Goal: Information Seeking & Learning: Learn about a topic

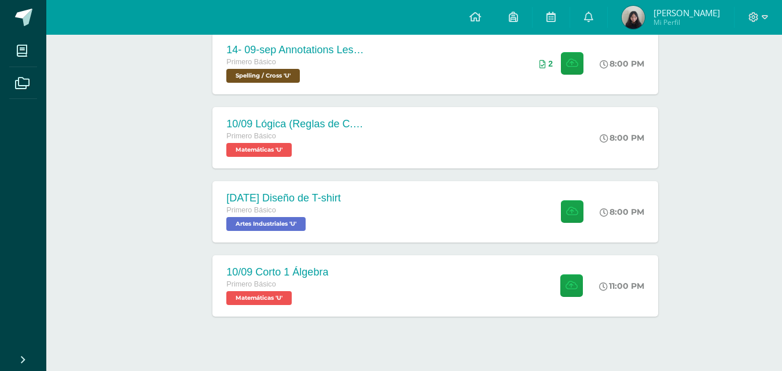
scroll to position [362, 0]
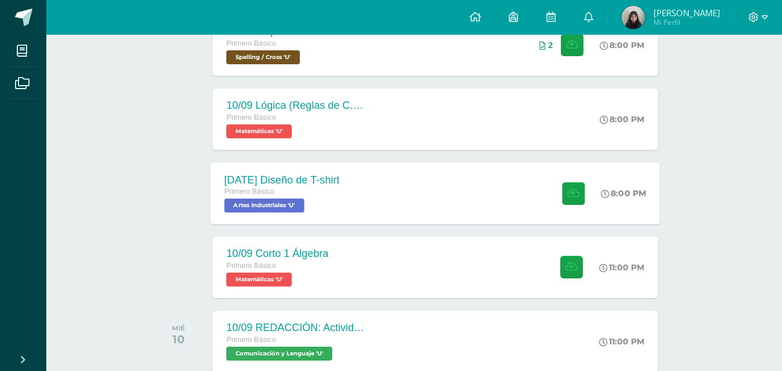
click at [255, 209] on span "Artes Industriales 'U'" at bounding box center [265, 205] width 80 height 14
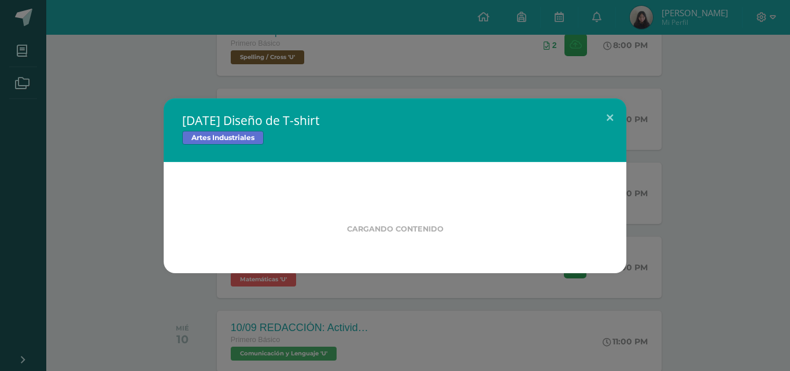
click at [138, 198] on div "[DATE] Diseño de T-shirt Artes Industriales Cargando contenido" at bounding box center [395, 185] width 781 height 175
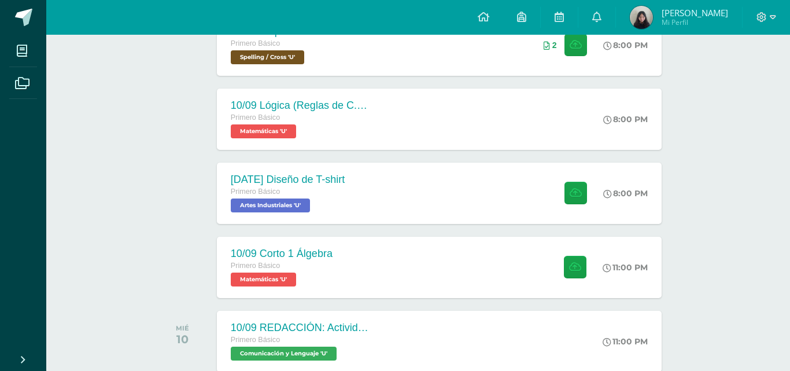
drag, startPoint x: 138, startPoint y: 198, endPoint x: 138, endPoint y: 192, distance: 6.4
click at [138, 192] on div "[DATE] Diseño de T-shirt Artes Industriales Fecha: [DATE] Hora: 20:00 División:…" at bounding box center [395, 185] width 781 height 242
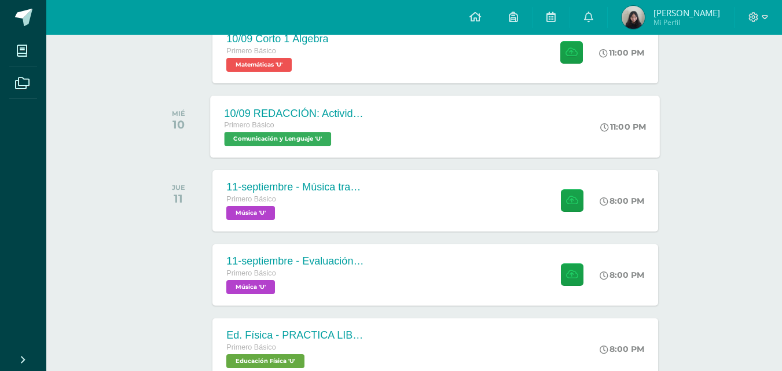
scroll to position [586, 0]
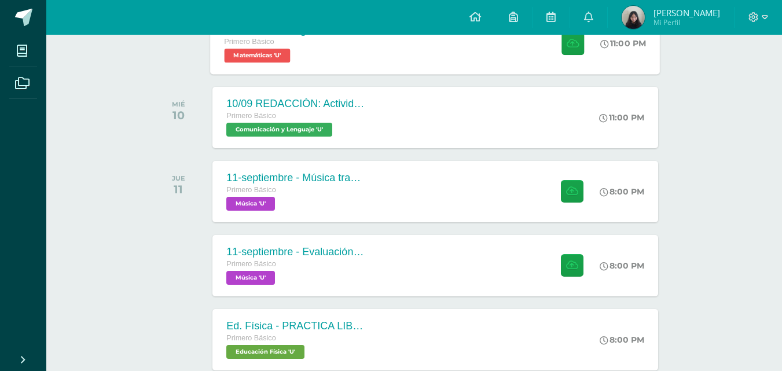
click at [341, 46] on div "10/09 Corto 1 Álgebra Primero Básico Matemáticas 'U' 11:00 PM [DATE] Corto 1 Ál…" at bounding box center [436, 43] width 450 height 62
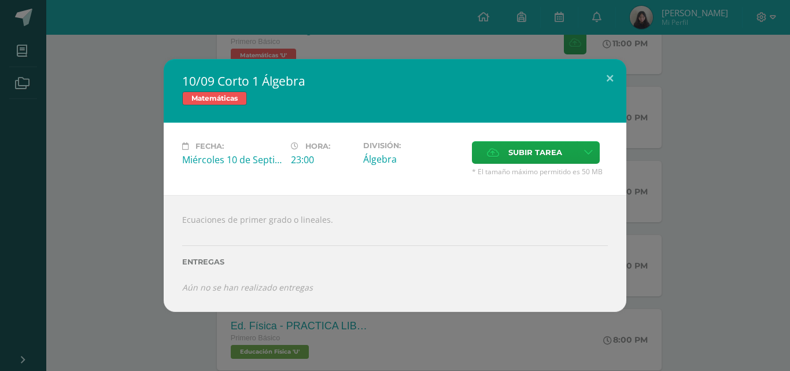
click at [128, 178] on div "10/09 Corto 1 Álgebra Matemáticas Fecha: [DATE] Hora: 23:00 División: Subir tar…" at bounding box center [395, 185] width 781 height 253
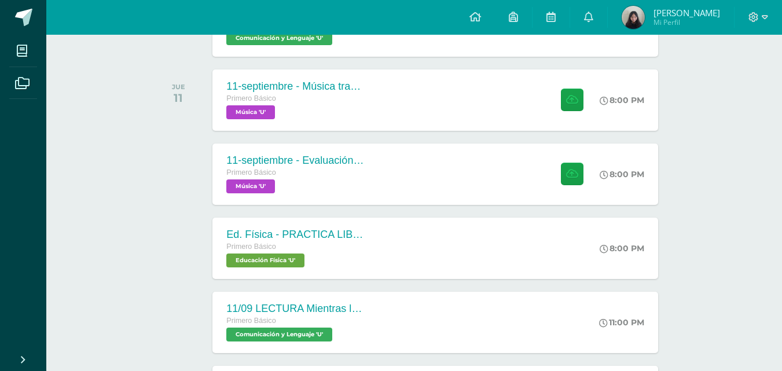
scroll to position [694, 0]
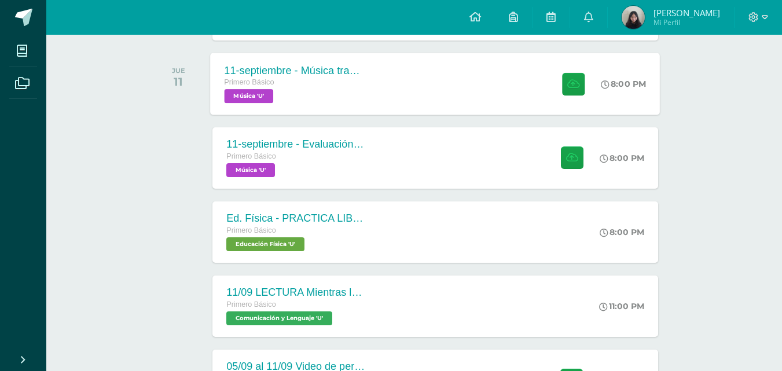
click at [314, 59] on div "11-septiembre - Música tradicional de [GEOGRAPHIC_DATA] Primero Básico Música '…" at bounding box center [295, 84] width 168 height 62
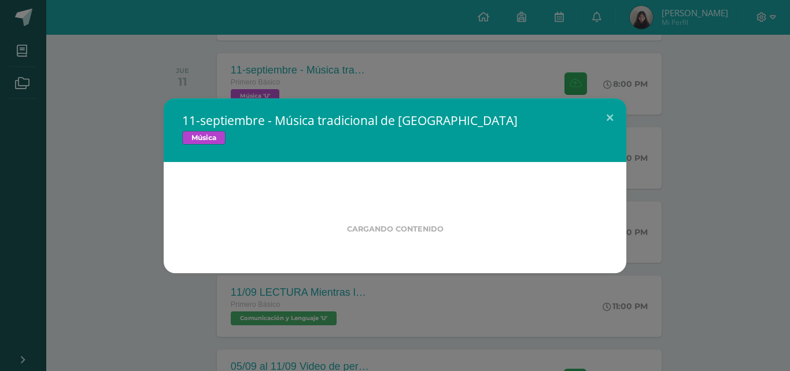
click at [90, 161] on div "11-septiembre - Música tradicional de [GEOGRAPHIC_DATA] Música Cargando conteni…" at bounding box center [395, 185] width 781 height 175
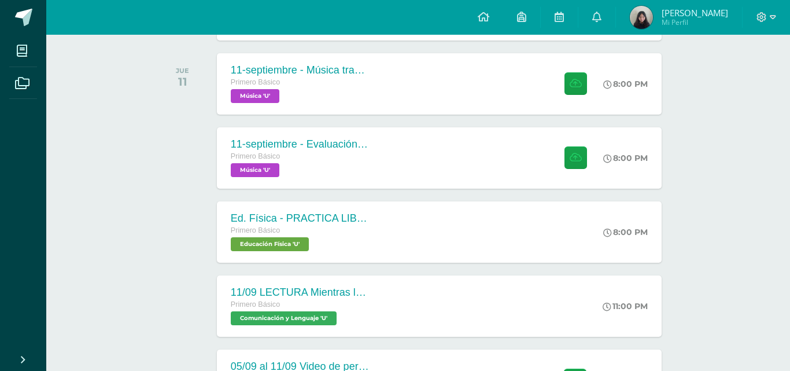
click at [241, 143] on div "Fecha: [DATE] Hora: 20:00 División: Reto Neuro Cognitivo" at bounding box center [395, 161] width 417 height 65
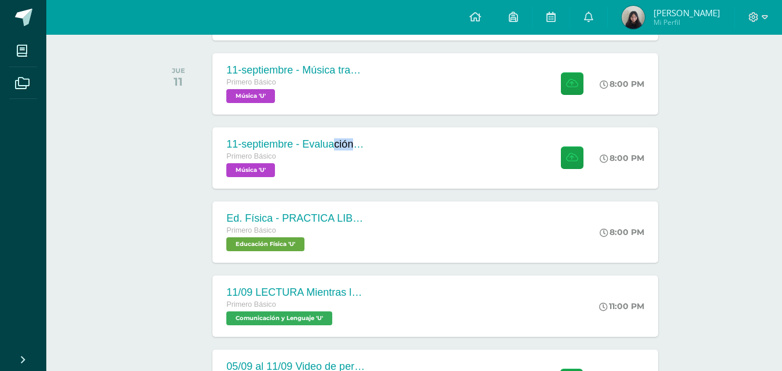
click at [241, 143] on div "11-septiembre - Evaluación de la participación" at bounding box center [295, 144] width 139 height 12
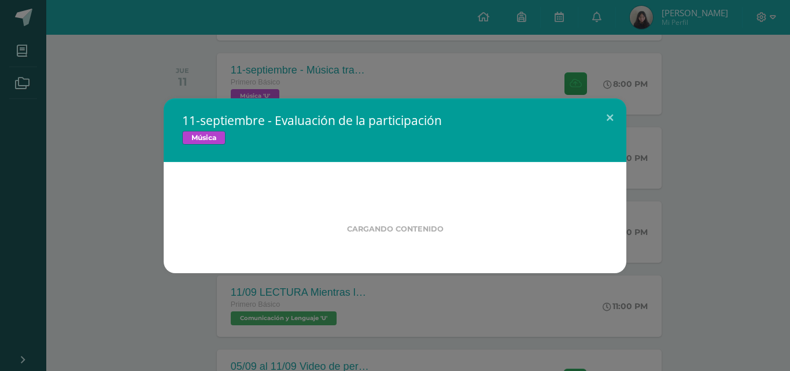
click at [174, 148] on div "11-septiembre - Evaluación de la participación Música" at bounding box center [395, 130] width 463 height 64
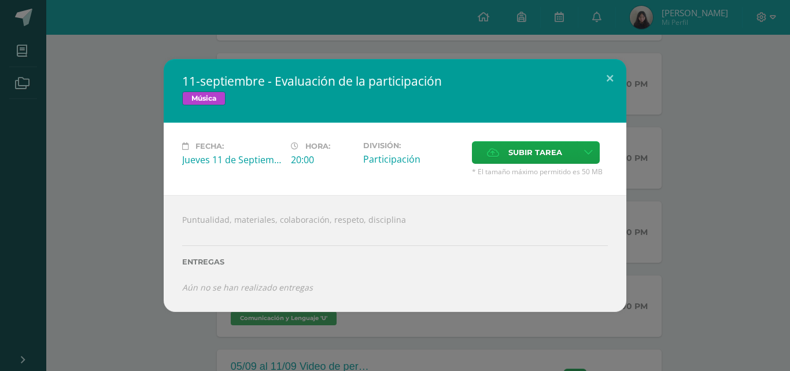
click at [128, 150] on div "11-septiembre - Evaluación de la participación Música Fecha: [DATE] Hora: 20:00…" at bounding box center [395, 185] width 781 height 253
